Goal: Information Seeking & Learning: Learn about a topic

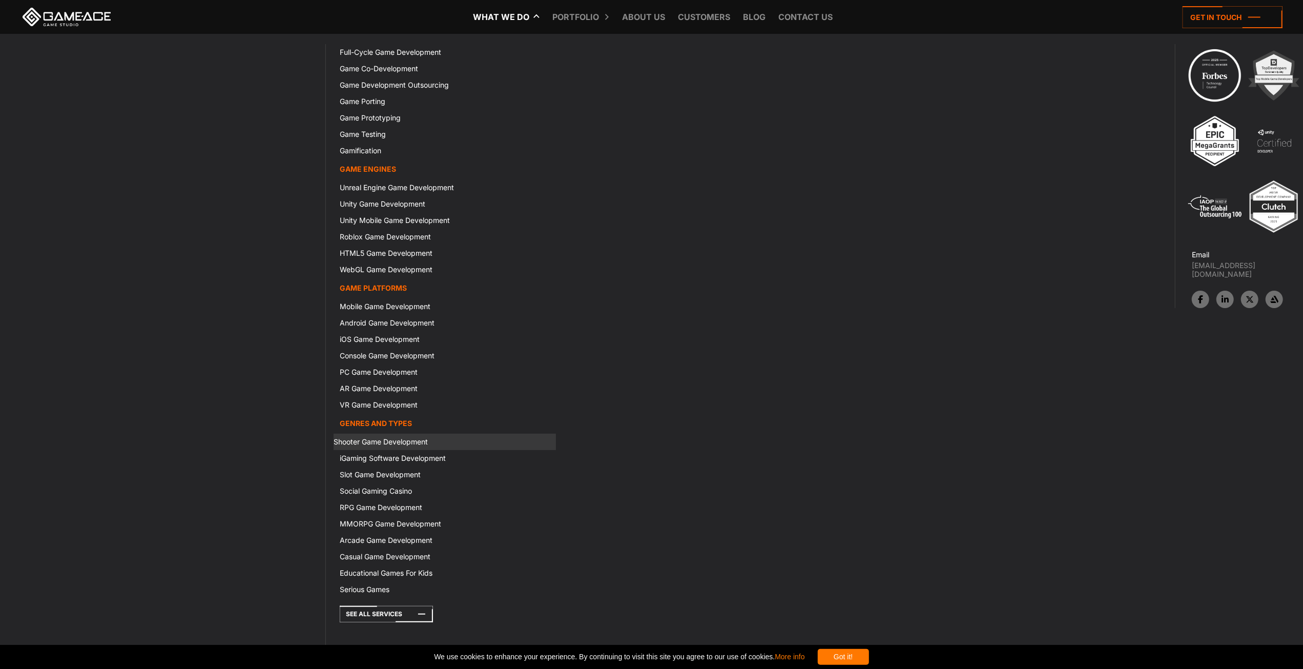
scroll to position [16351, 0]
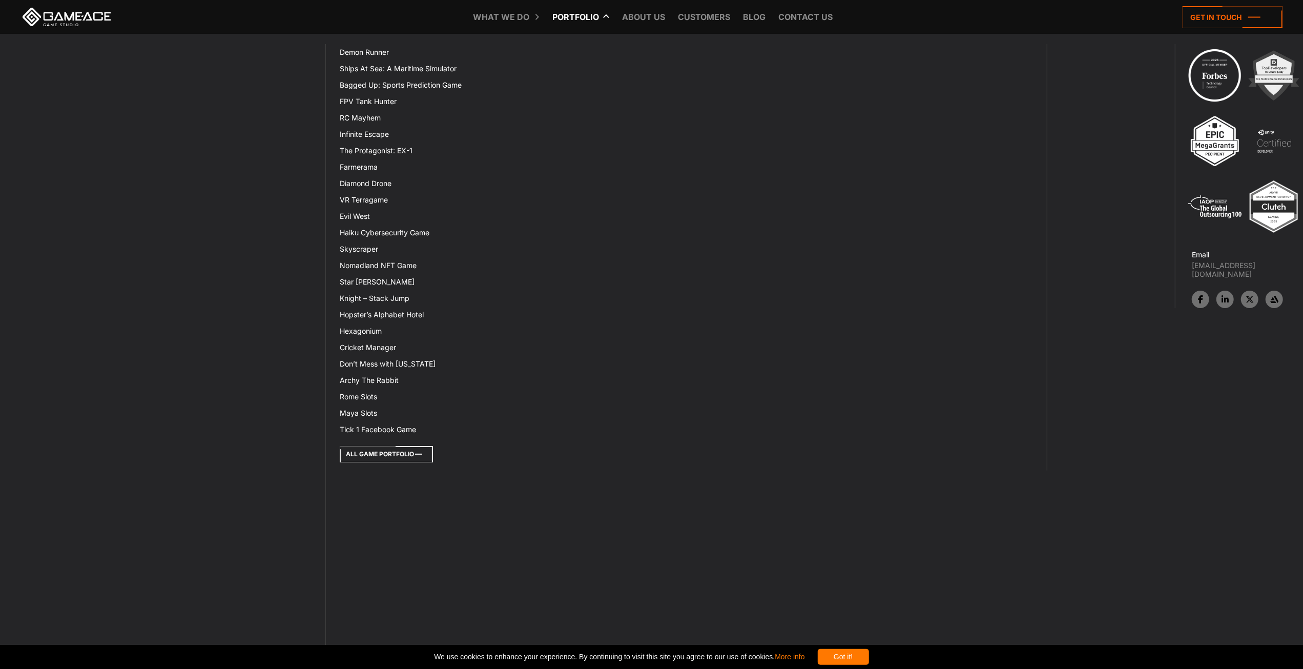
click at [340, 446] on icon at bounding box center [386, 454] width 93 height 16
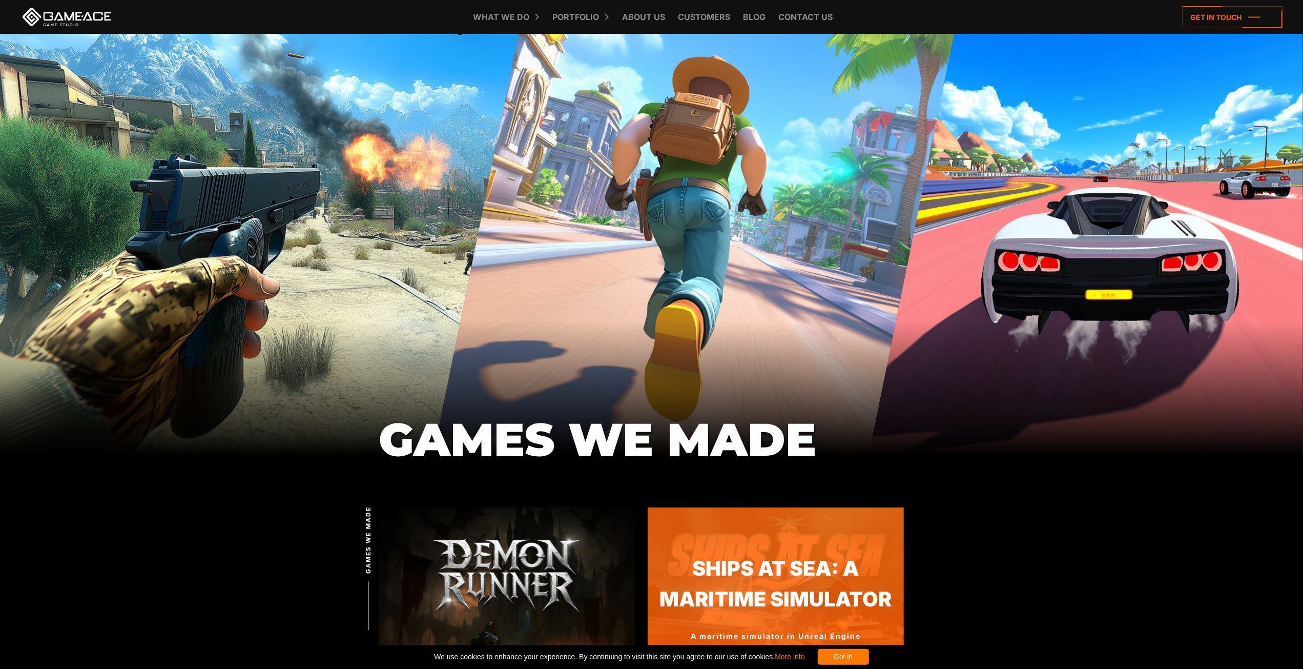
click at [648, 507] on img at bounding box center [776, 616] width 256 height 218
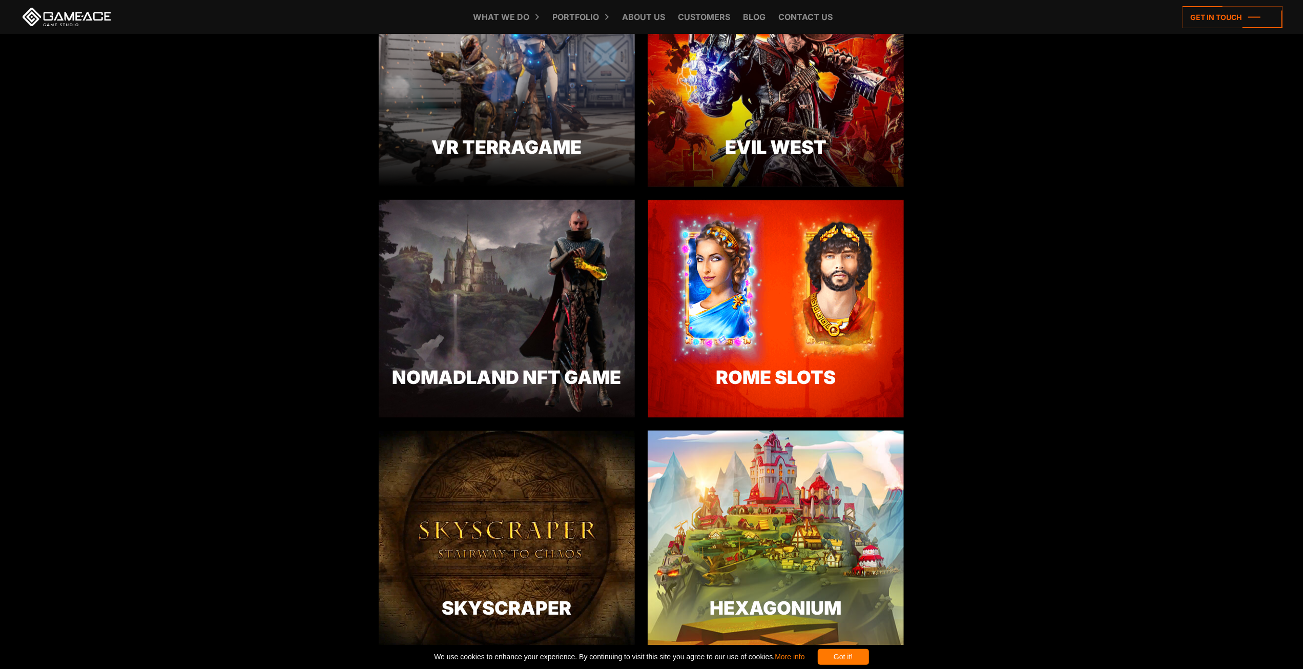
scroll to position [53, 0]
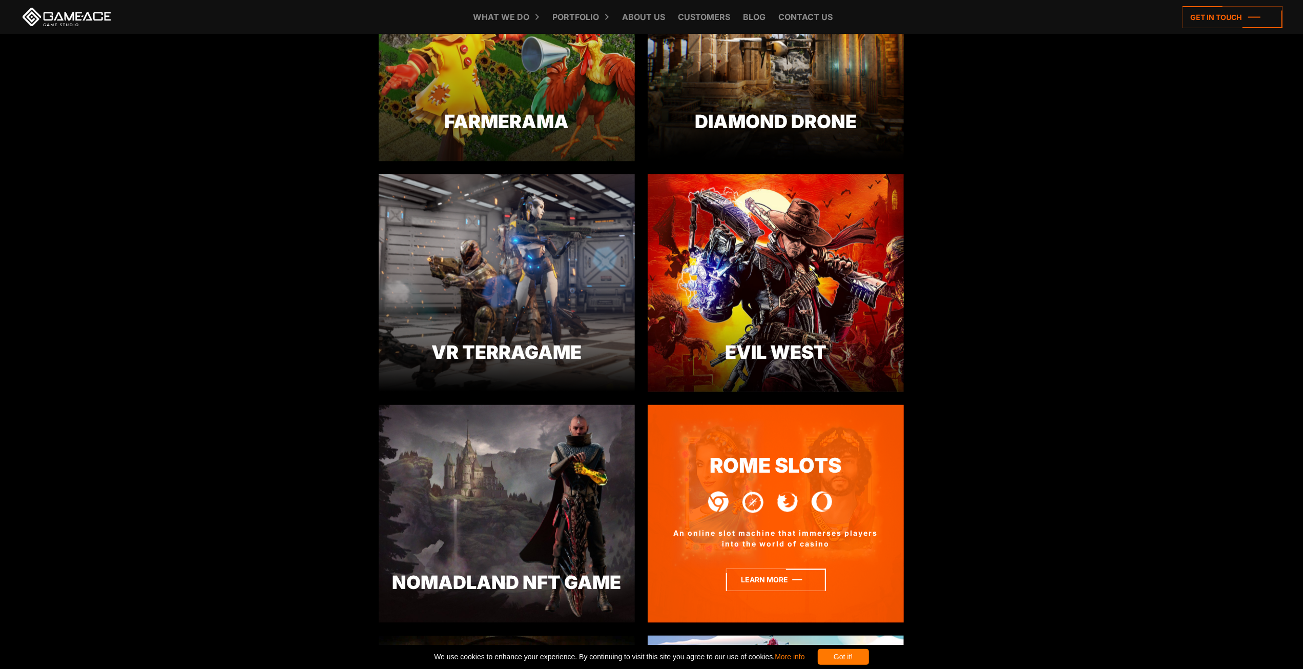
scroll to position [1640, 0]
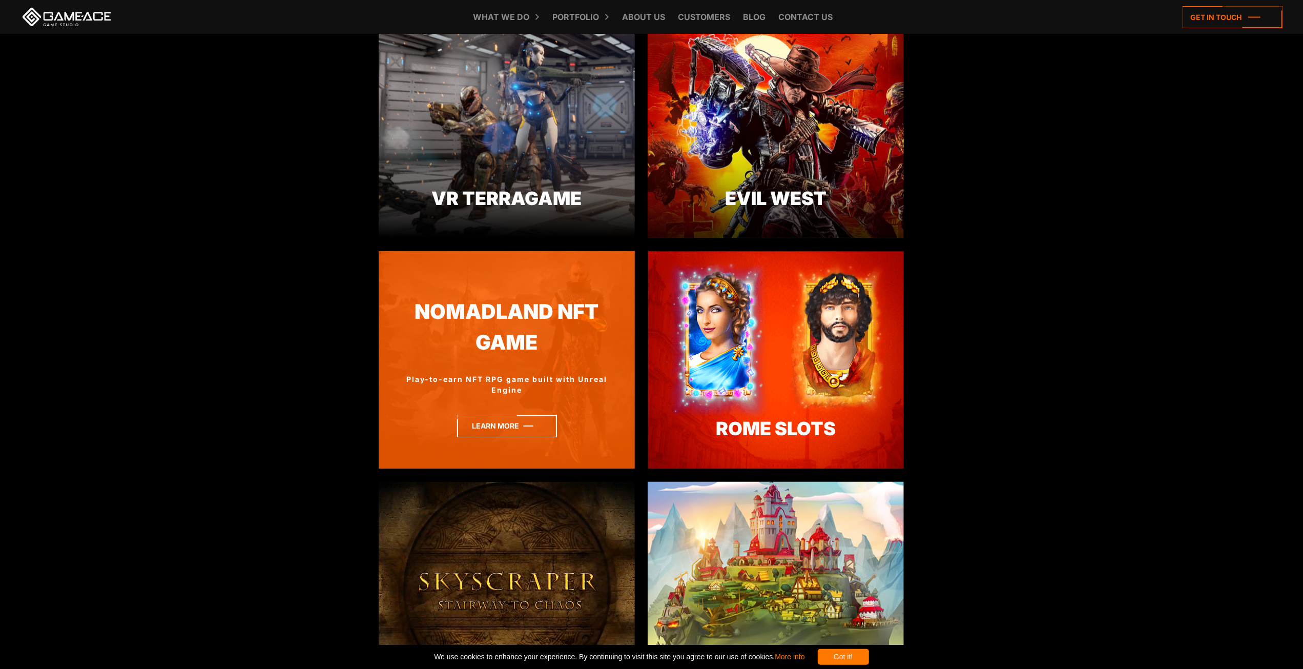
click at [231, 77] on body "GAMES WE MADE GAMES WE MADE Back to top Demon Runner Demon Runner A mobile-firs…" at bounding box center [651, 616] width 1303 height 4512
